Goal: Information Seeking & Learning: Understand process/instructions

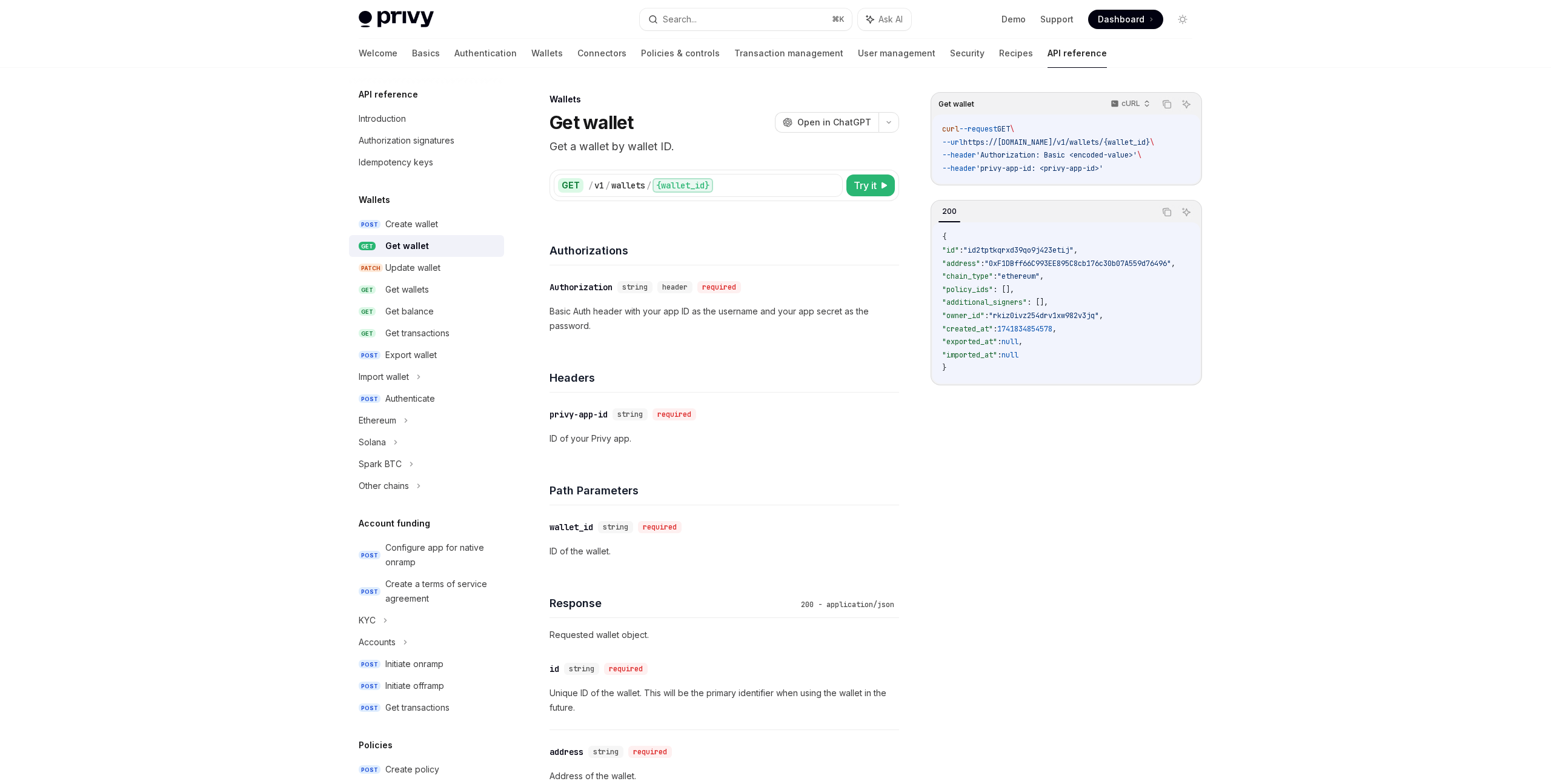
scroll to position [161, 0]
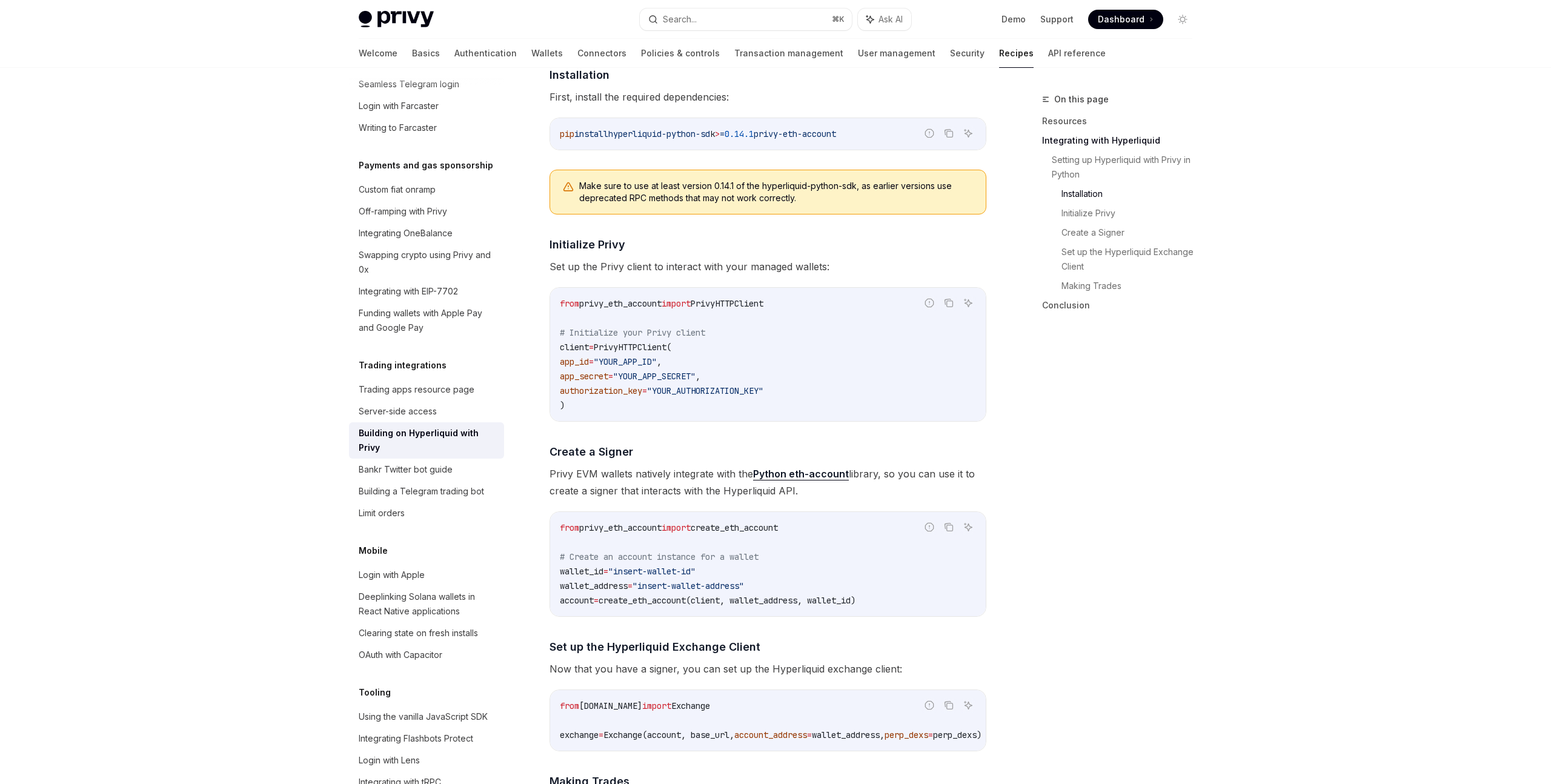
scroll to position [607, 0]
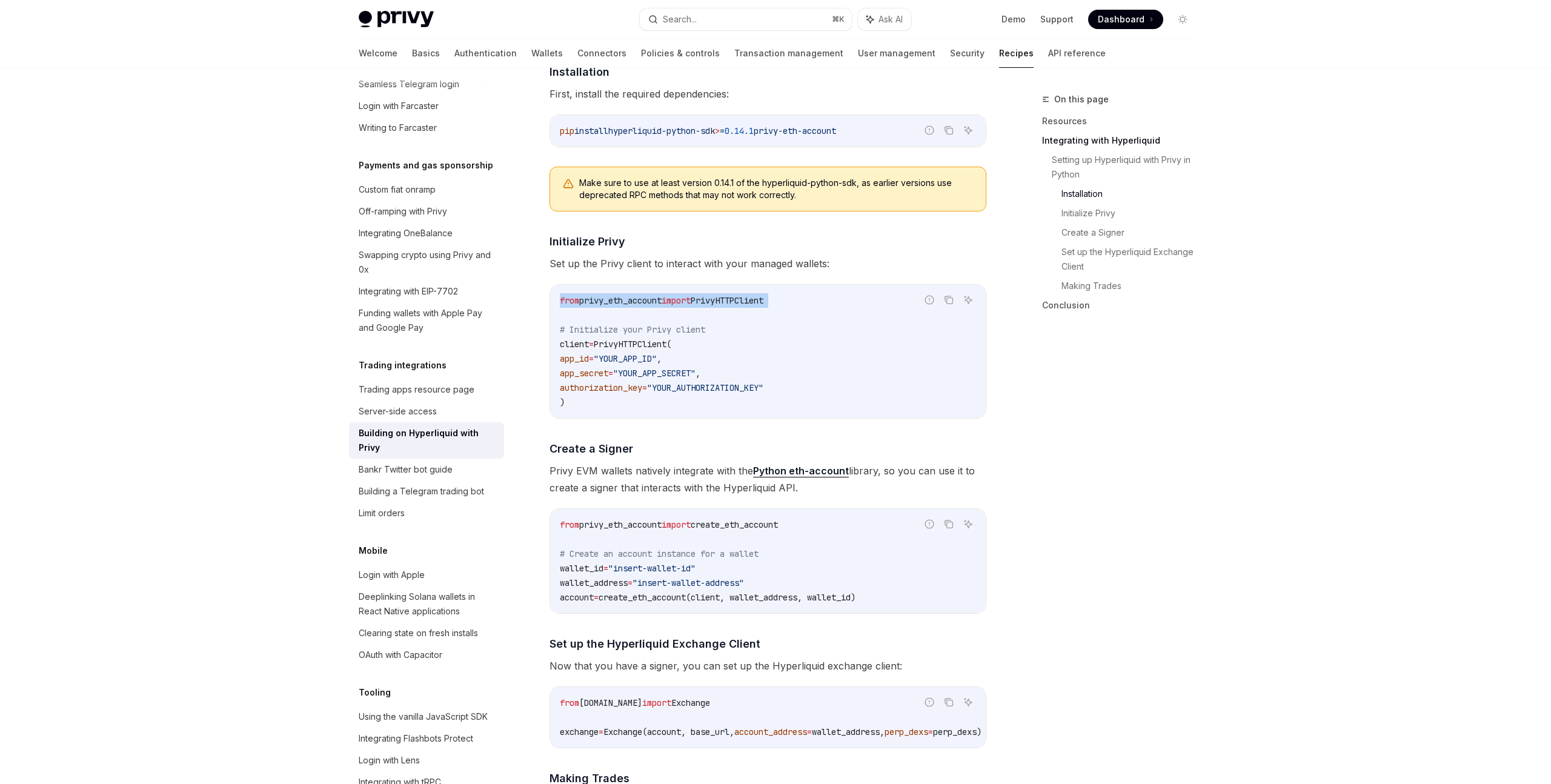
drag, startPoint x: 558, startPoint y: 298, endPoint x: 856, endPoint y: 311, distance: 298.3
click at [856, 311] on div "from privy_eth_account import PrivyHTTPClient # Initialize your Privy client cl…" at bounding box center [768, 351] width 436 height 133
copy code "from privy_eth_account import PrivyHTTPClient"
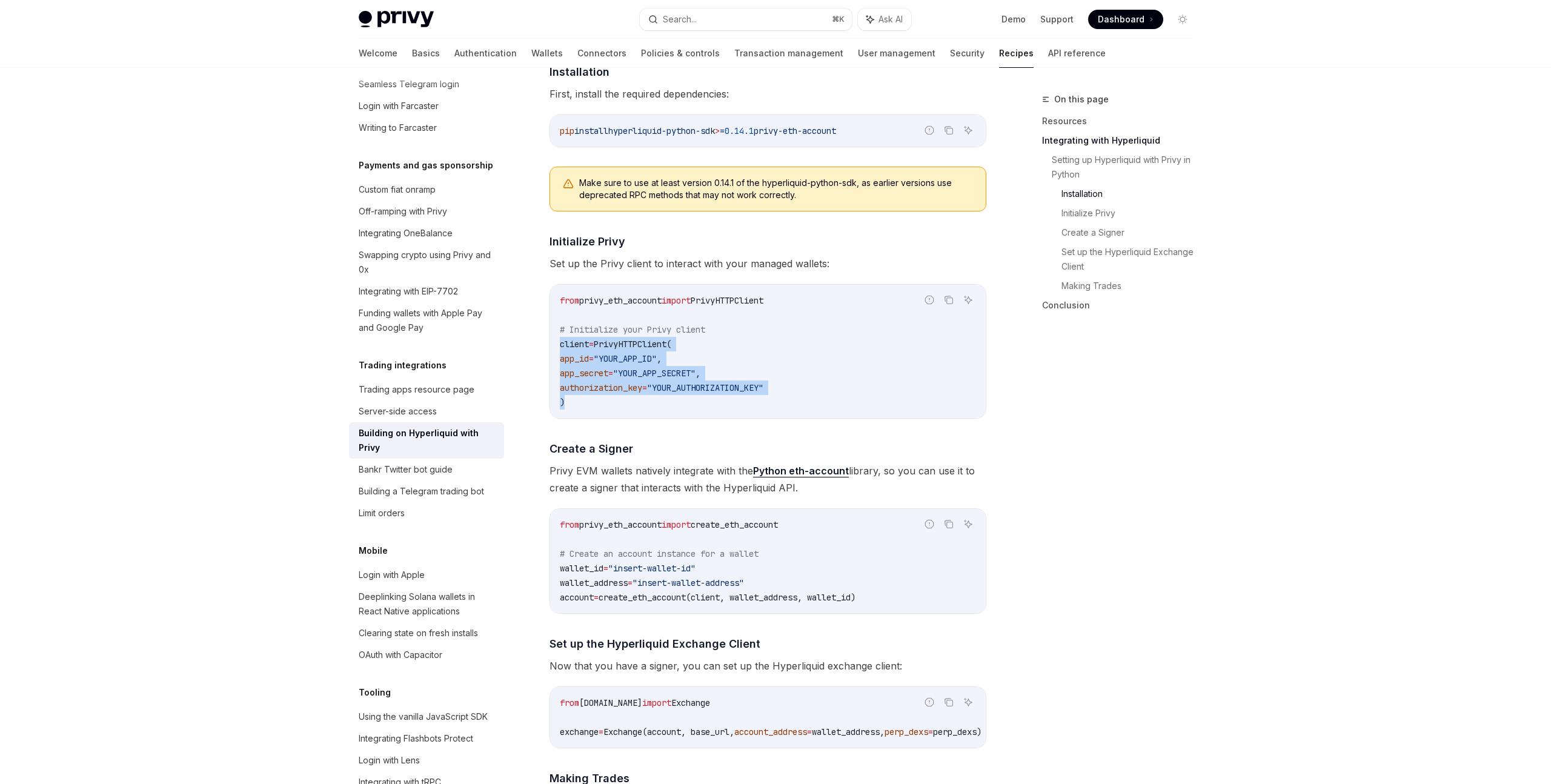
drag, startPoint x: 561, startPoint y: 344, endPoint x: 590, endPoint y: 398, distance: 61.3
click at [590, 398] on code "from privy_eth_account import PrivyHTTPClient # Initialize your Privy client cl…" at bounding box center [768, 351] width 416 height 117
copy code "client = PrivyHTTPClient( app_id = "YOUR_APP_ID" , app_secret = "YOUR_APP_SECRE…"
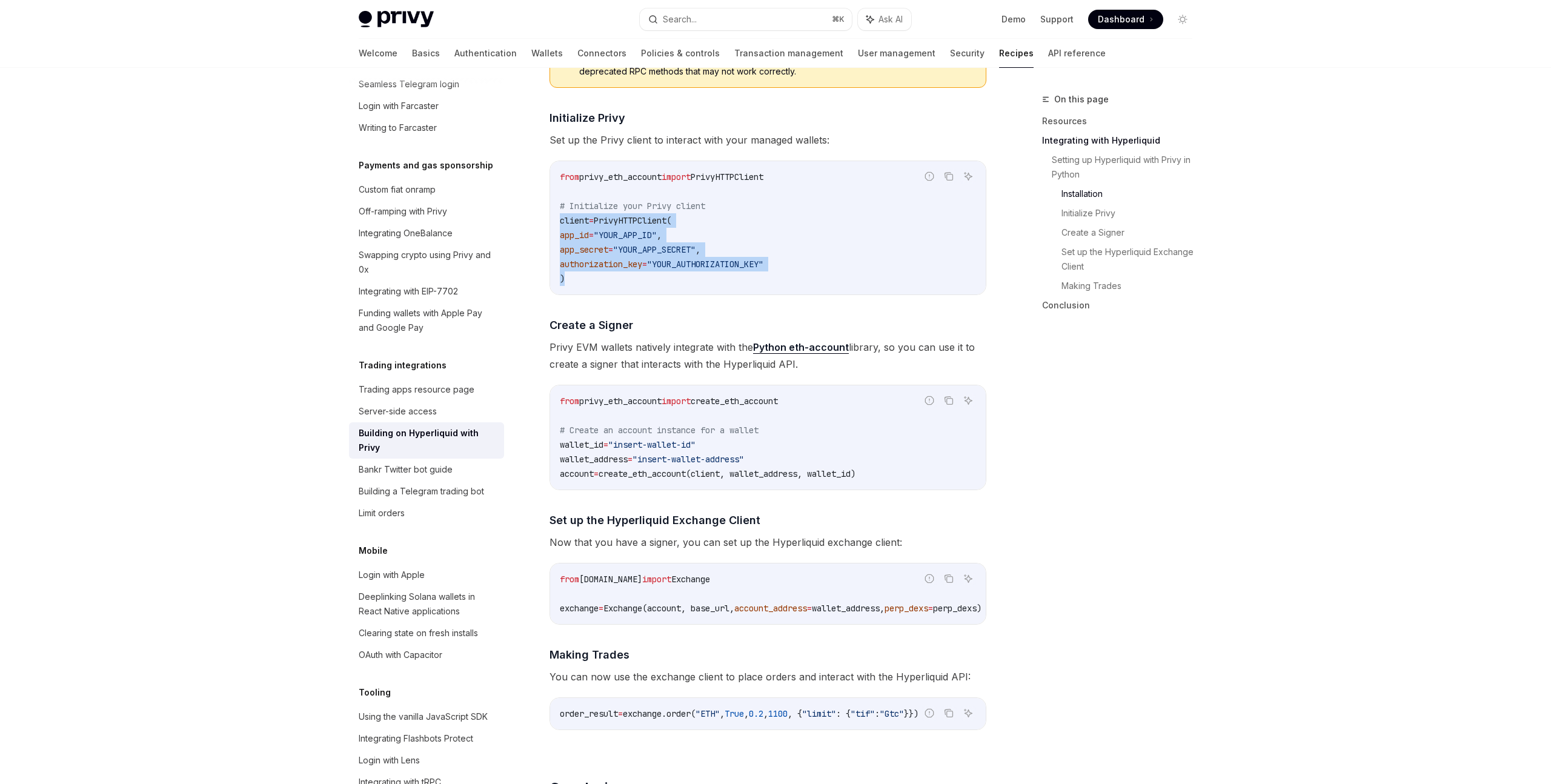
scroll to position [737, 0]
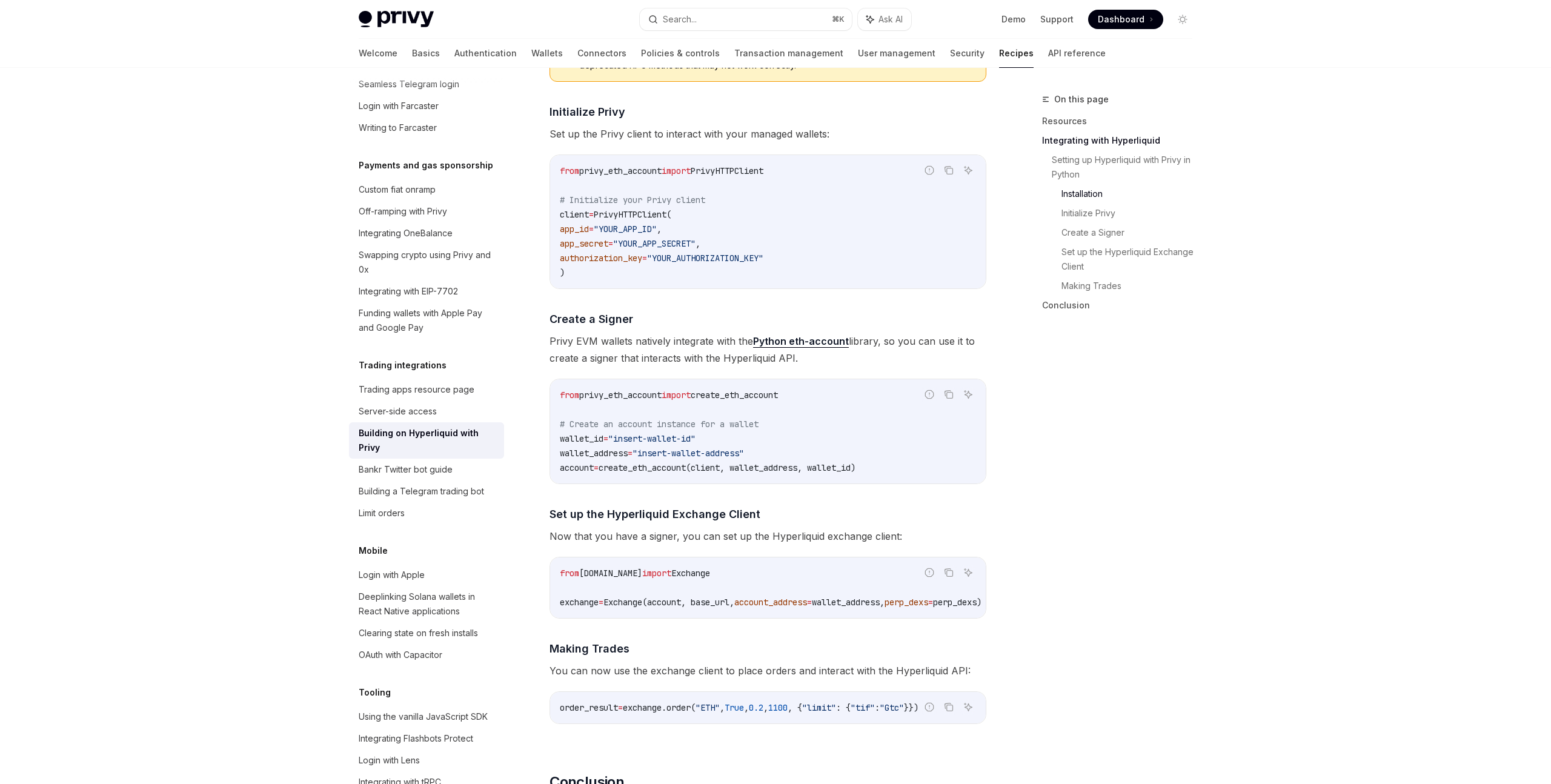
click at [811, 393] on code "from privy_eth_account import create_eth_account # Create an account instance f…" at bounding box center [768, 431] width 416 height 87
drag, startPoint x: 811, startPoint y: 393, endPoint x: 561, endPoint y: 399, distance: 250.1
click at [561, 399] on code "from privy_eth_account import create_eth_account # Create an account instance f…" at bounding box center [768, 431] width 416 height 87
copy span "from privy_eth_account import create_eth_account"
drag, startPoint x: 890, startPoint y: 468, endPoint x: 546, endPoint y: 439, distance: 345.2
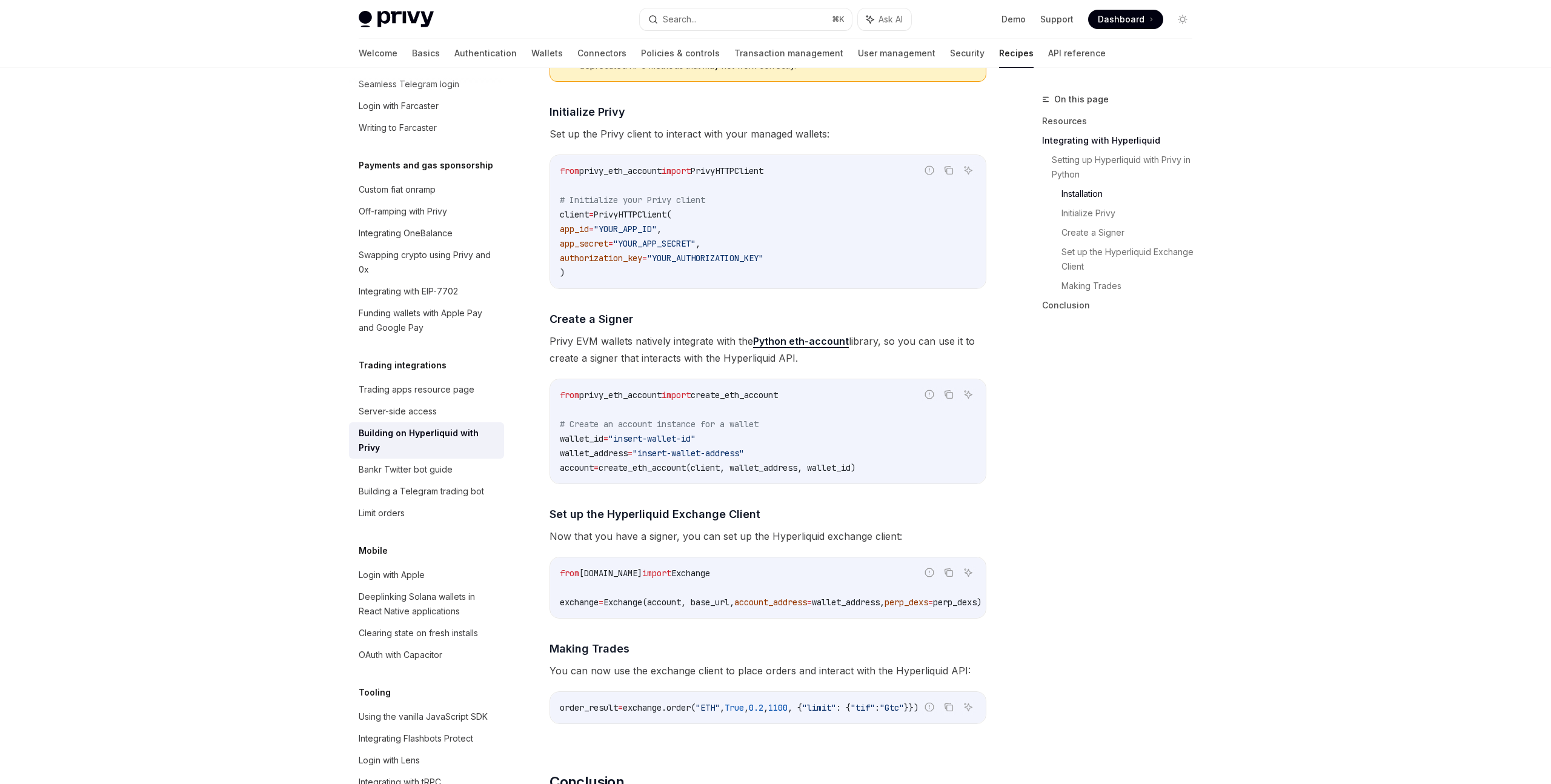
click at [546, 439] on div "**********" at bounding box center [654, 247] width 669 height 1786
copy code "wallet_id = "insert-wallet-id" wallet_address = "insert-wallet-address" account…"
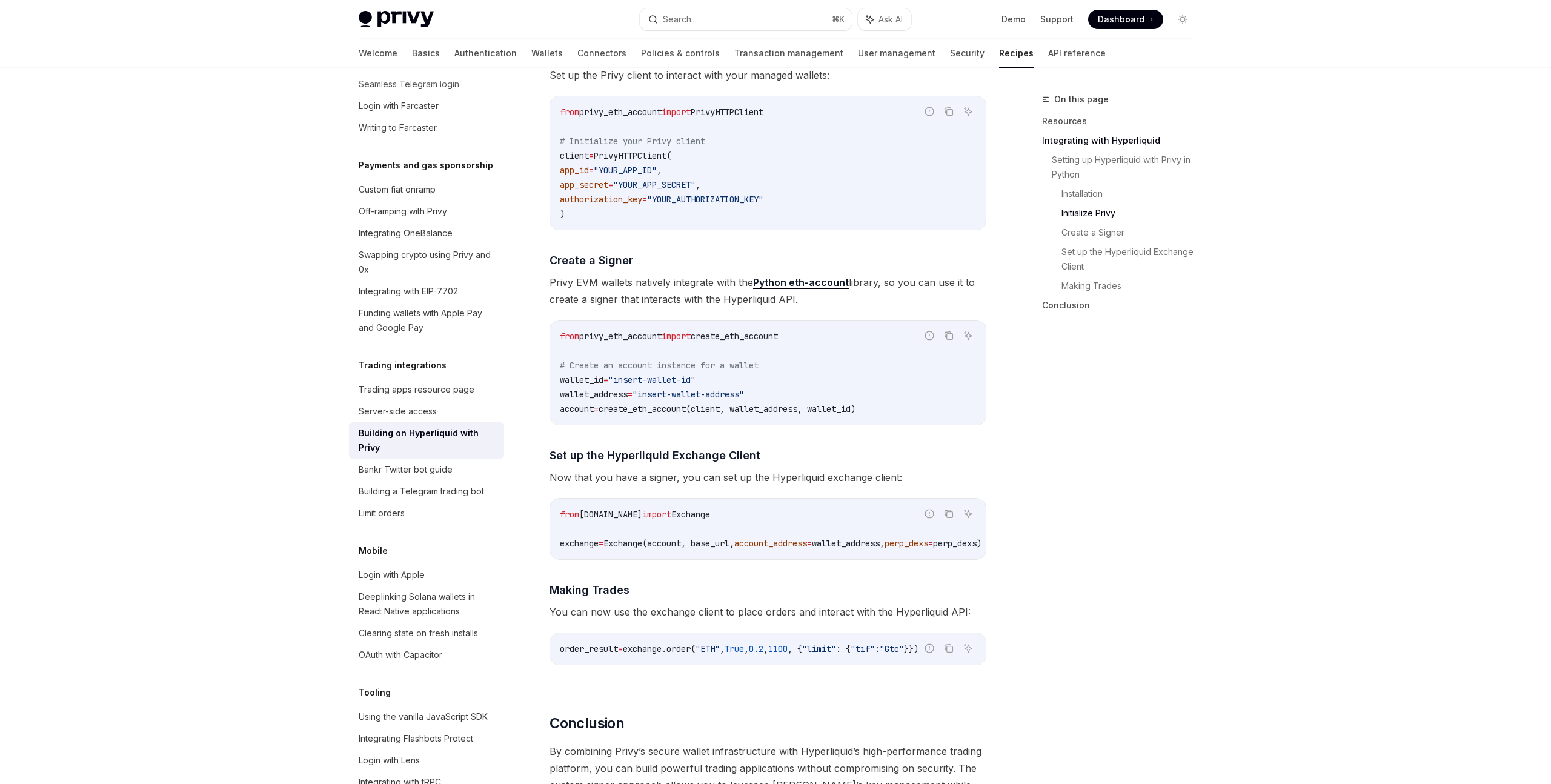
scroll to position [799, 0]
drag, startPoint x: 770, startPoint y: 508, endPoint x: 734, endPoint y: 502, distance: 36.5
click at [734, 502] on div "from [DOMAIN_NAME] import Exchange exchange = Exchange(account, base_url, accou…" at bounding box center [768, 526] width 436 height 61
click at [778, 512] on code "from [DOMAIN_NAME] import Exchange exchange = Exchange(account, base_url, accou…" at bounding box center [785, 525] width 451 height 44
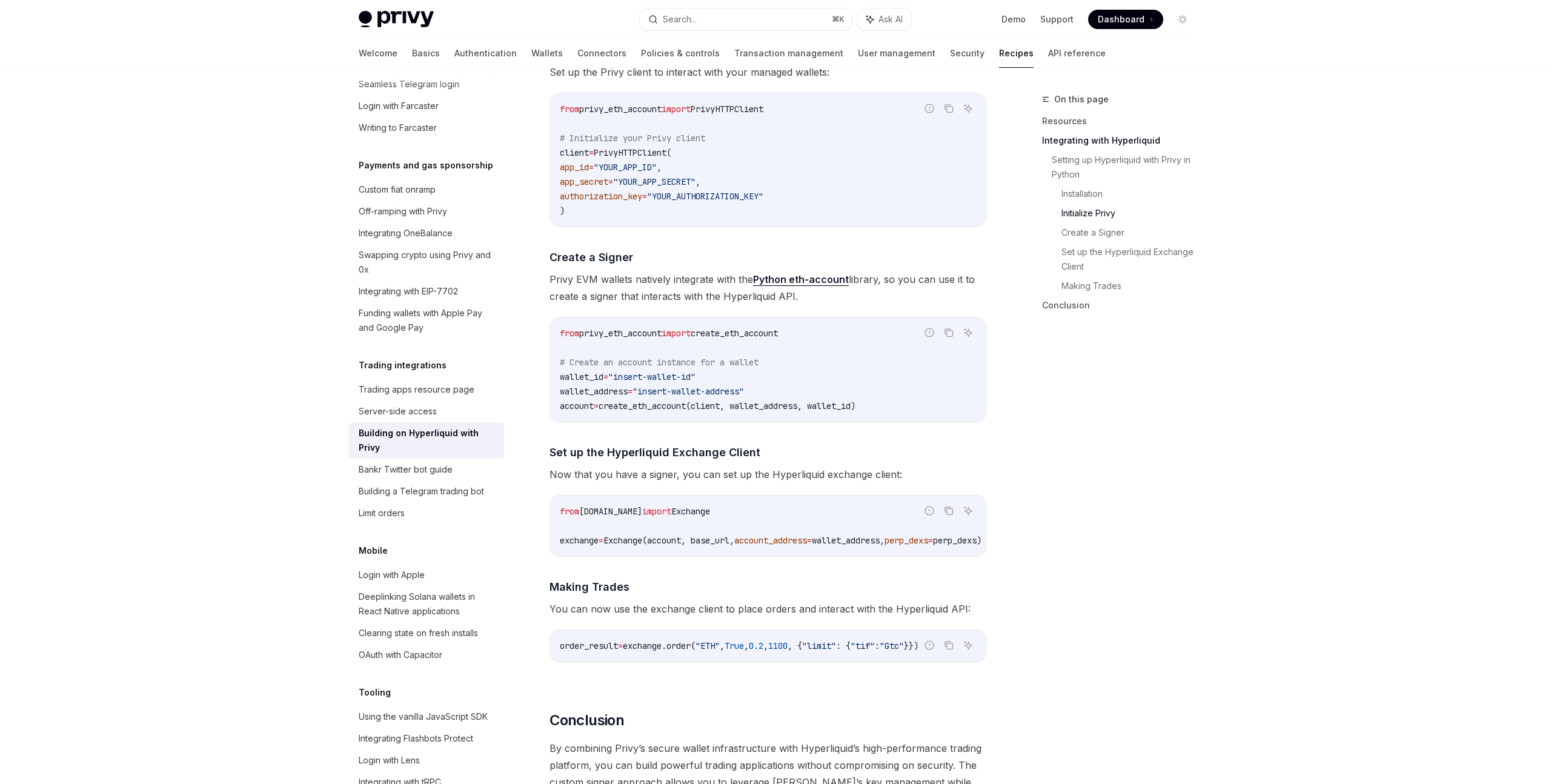
drag, startPoint x: 773, startPoint y: 511, endPoint x: 559, endPoint y: 510, distance: 214.0
click at [560, 510] on code "from [DOMAIN_NAME] import Exchange exchange = Exchange(account, base_url, accou…" at bounding box center [785, 525] width 451 height 44
copy span "from [DOMAIN_NAME] import Exchange"
drag, startPoint x: 559, startPoint y: 543, endPoint x: 984, endPoint y: 539, distance: 425.0
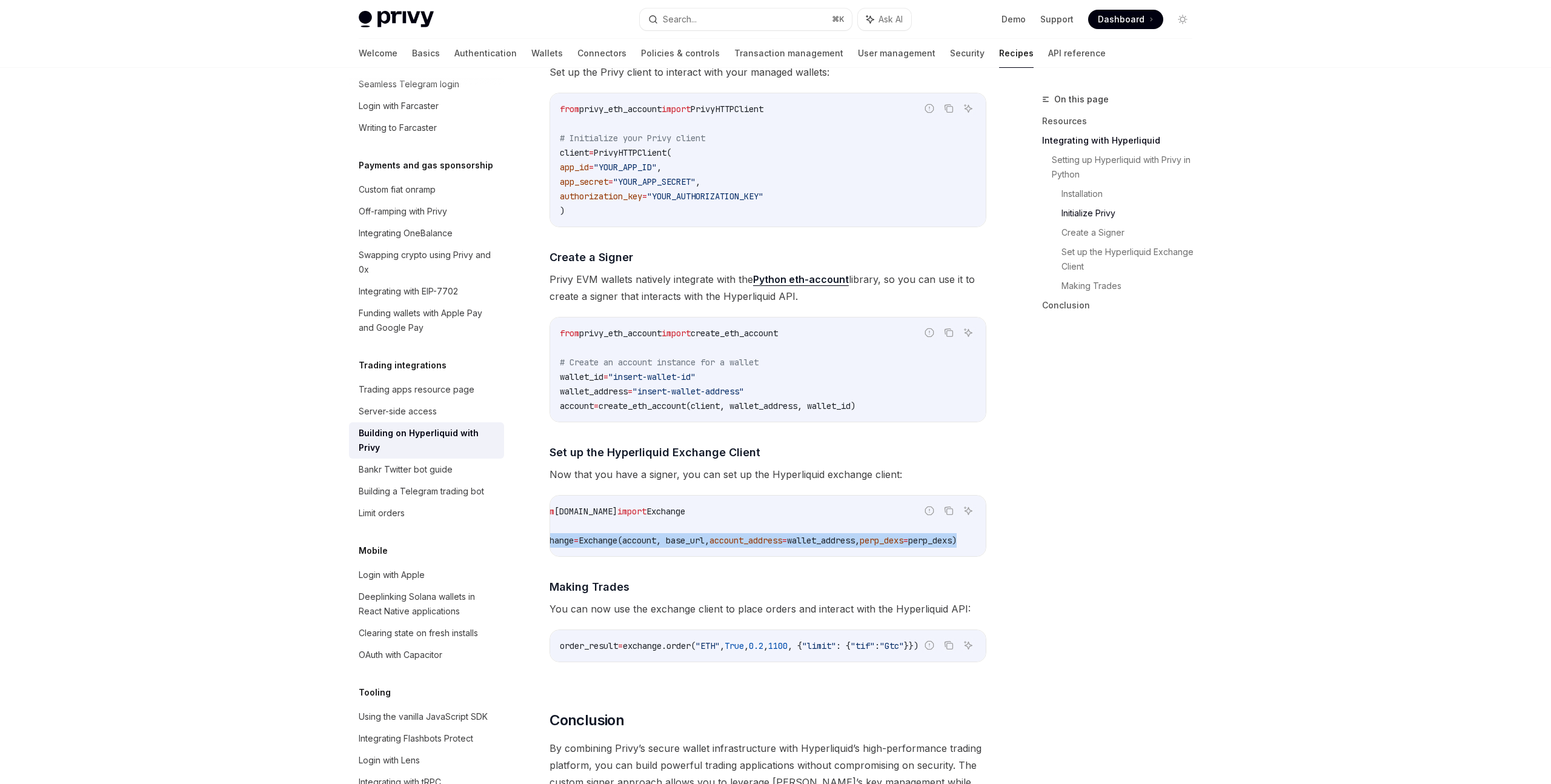
click at [984, 539] on code "from [DOMAIN_NAME] import Exchange exchange = Exchange(account, base_url, accou…" at bounding box center [760, 525] width 451 height 44
copy span "exchange = Exchange(account, base_url, account_address = wallet_address, perp_d…"
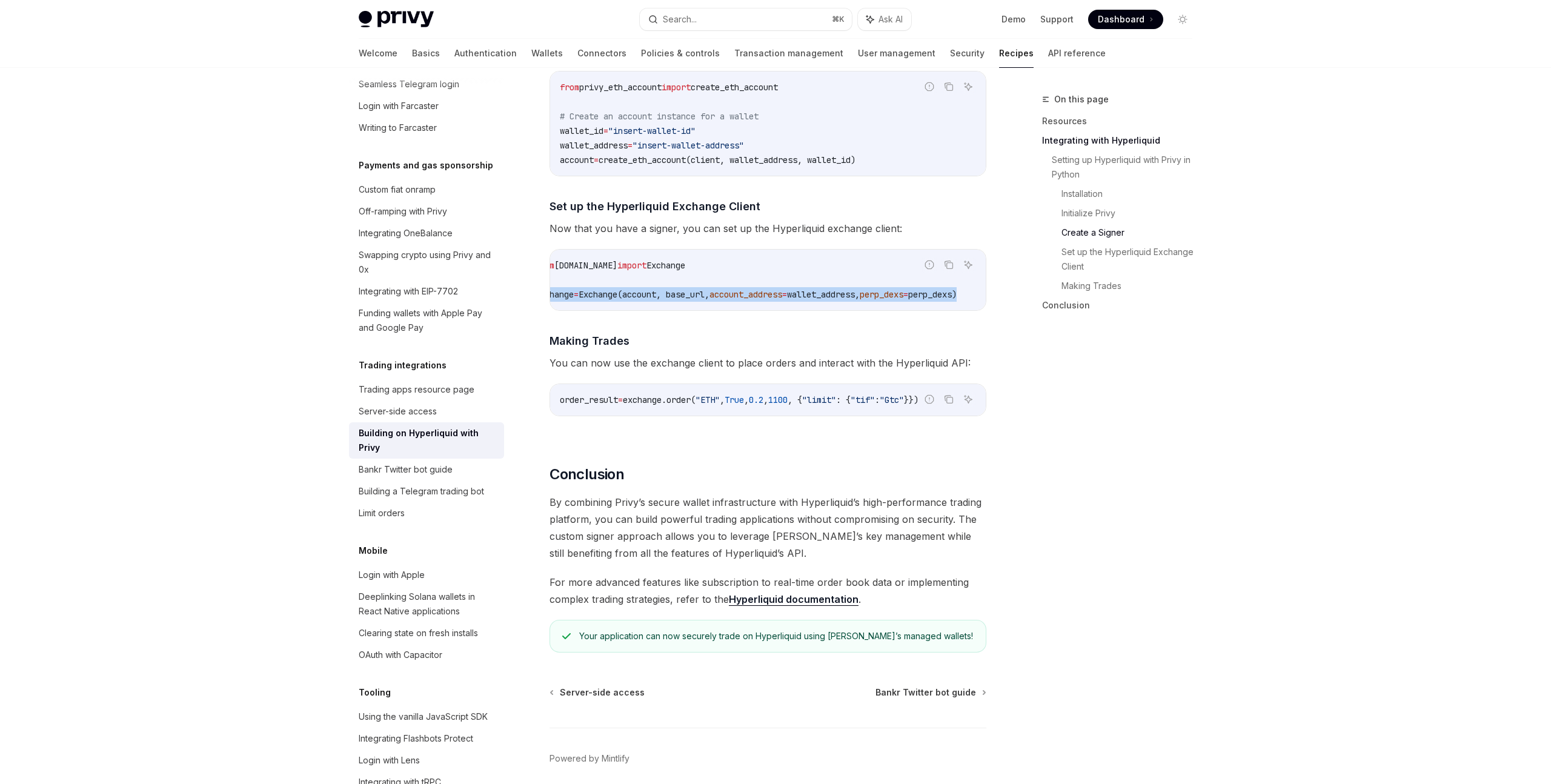
scroll to position [1048, 0]
click at [950, 401] on icon "Copy the contents from the code block" at bounding box center [949, 397] width 10 height 10
